Goal: Find specific page/section: Find specific page/section

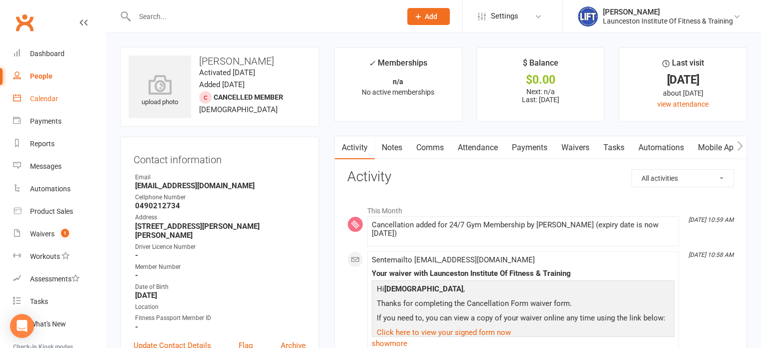
click at [57, 90] on link "Calendar" at bounding box center [59, 99] width 93 height 23
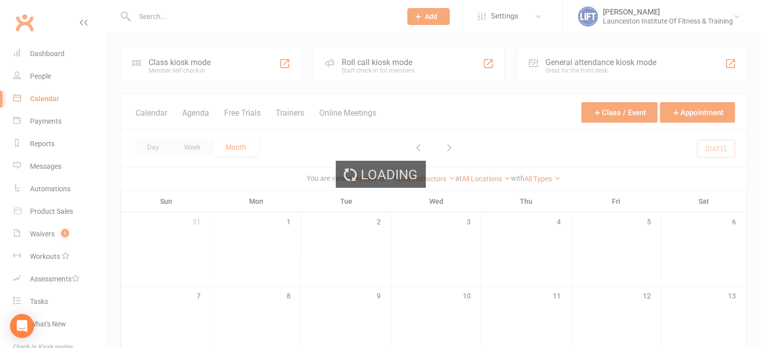
click at [50, 234] on div "Loading" at bounding box center [380, 174] width 761 height 348
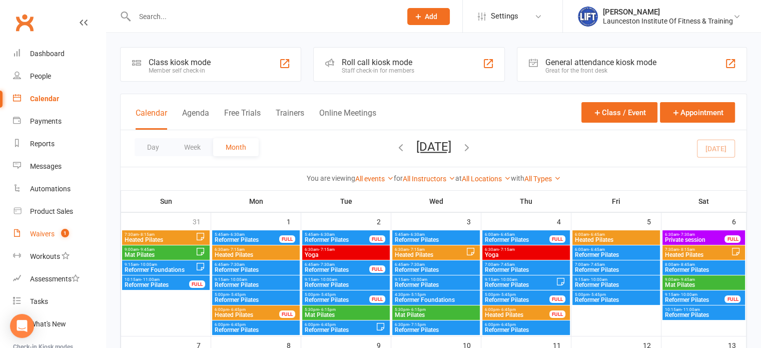
click at [52, 230] on div "Waivers" at bounding box center [42, 234] width 25 height 8
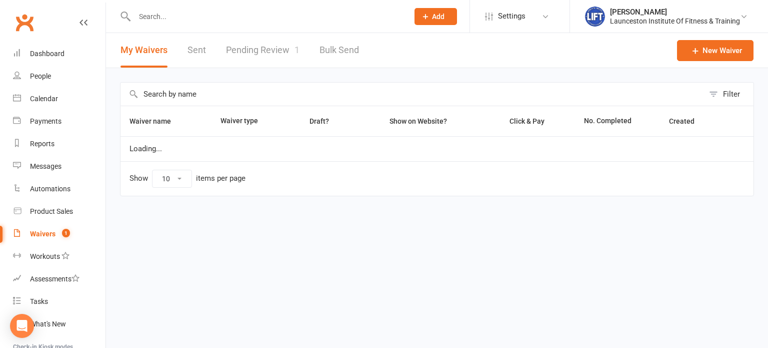
select select "100"
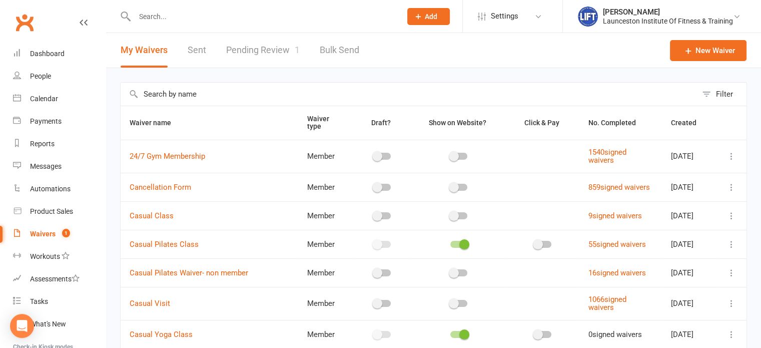
click at [288, 39] on link "Pending Review 1" at bounding box center [263, 50] width 74 height 35
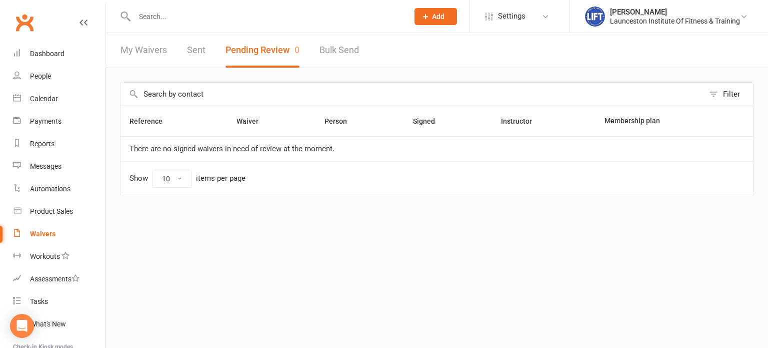
click at [151, 46] on link "My Waivers" at bounding box center [144, 50] width 47 height 35
select select "100"
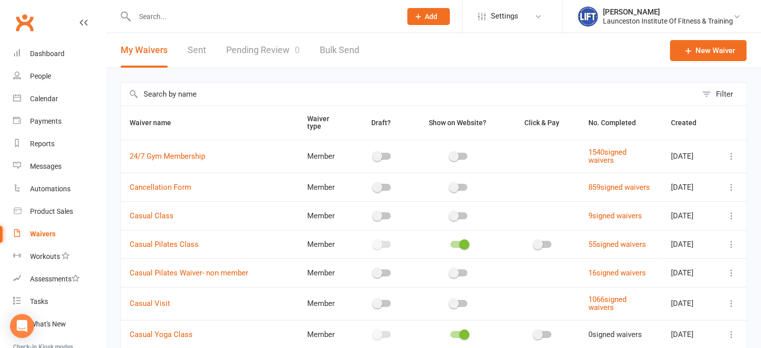
click at [192, 24] on div at bounding box center [257, 16] width 274 height 33
click at [190, 20] on div at bounding box center [257, 16] width 274 height 33
click at [190, 20] on input "text" at bounding box center [263, 17] width 263 height 14
click at [58, 76] on link "People" at bounding box center [59, 76] width 93 height 23
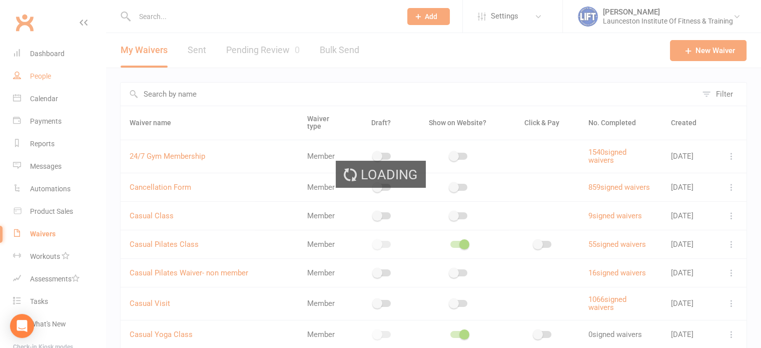
select select "100"
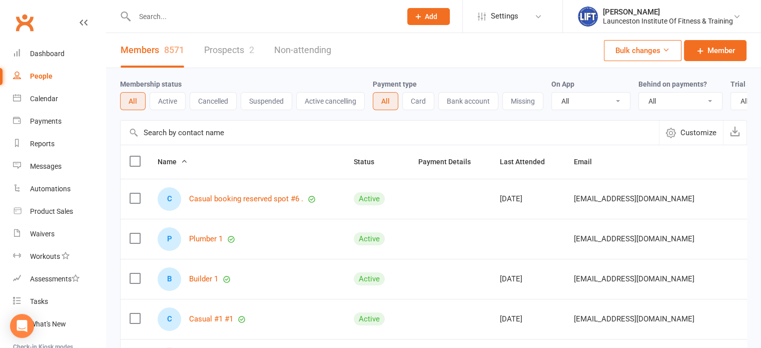
click at [207, 24] on div at bounding box center [257, 16] width 274 height 33
click at [205, 21] on input "text" at bounding box center [263, 17] width 263 height 14
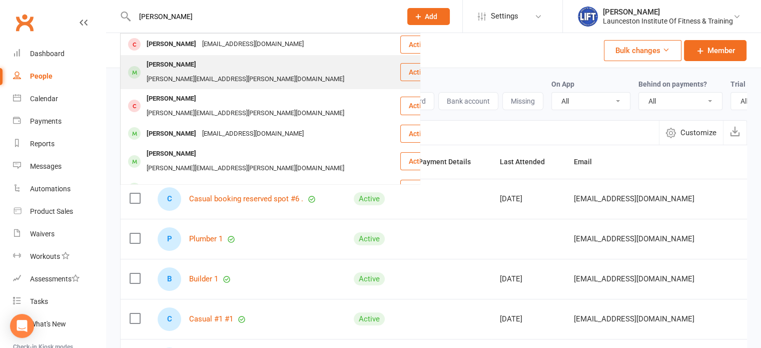
type input "[PERSON_NAME]"
click at [200, 72] on div "[PERSON_NAME][EMAIL_ADDRESS][PERSON_NAME][DOMAIN_NAME]" at bounding box center [246, 79] width 204 height 15
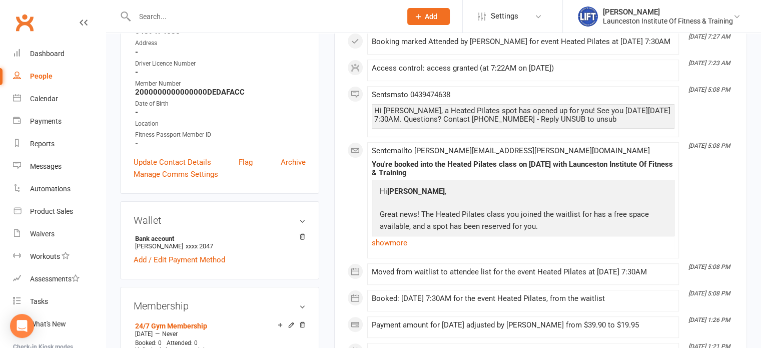
scroll to position [184, 0]
click at [379, 248] on link "show more" at bounding box center [523, 242] width 303 height 14
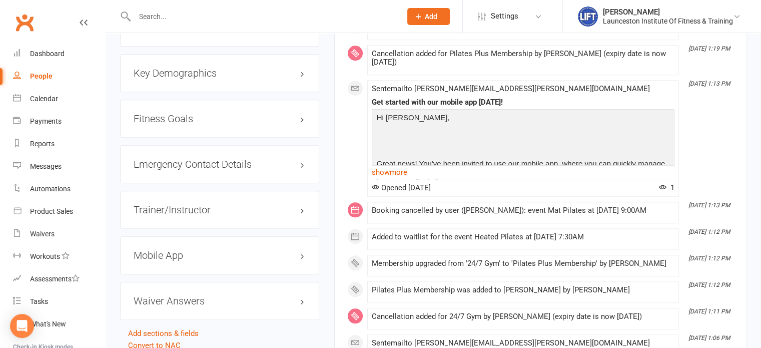
scroll to position [863, 0]
click at [383, 173] on link "show more" at bounding box center [523, 171] width 303 height 14
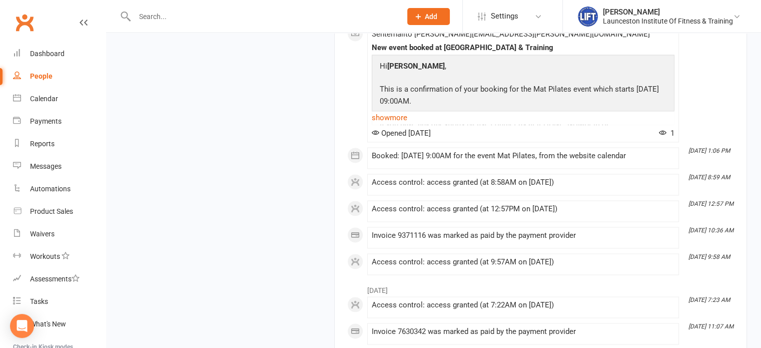
scroll to position [1494, 0]
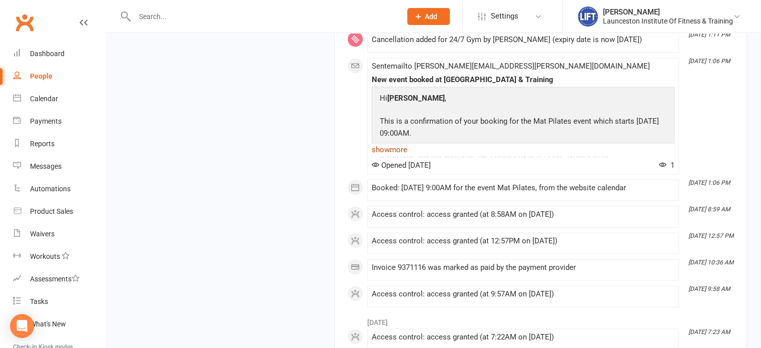
click at [393, 157] on link "show more" at bounding box center [523, 150] width 303 height 14
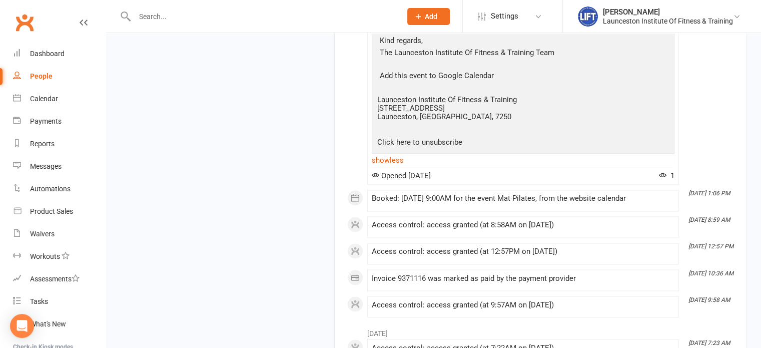
scroll to position [1646, 0]
